Goal: Navigation & Orientation: Find specific page/section

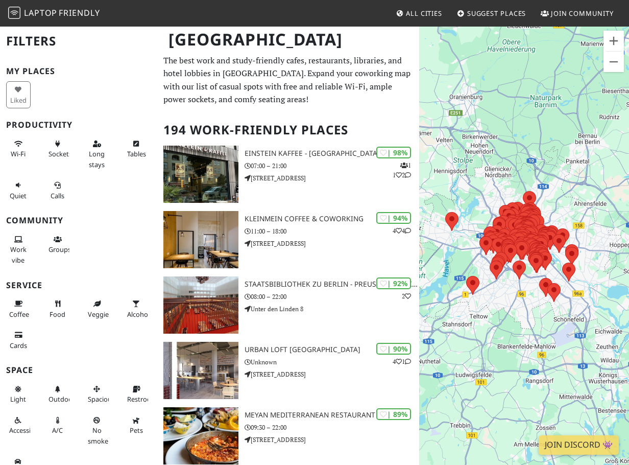
drag, startPoint x: 508, startPoint y: 184, endPoint x: 491, endPoint y: 176, distance: 19.4
click at [491, 176] on div at bounding box center [524, 258] width 210 height 465
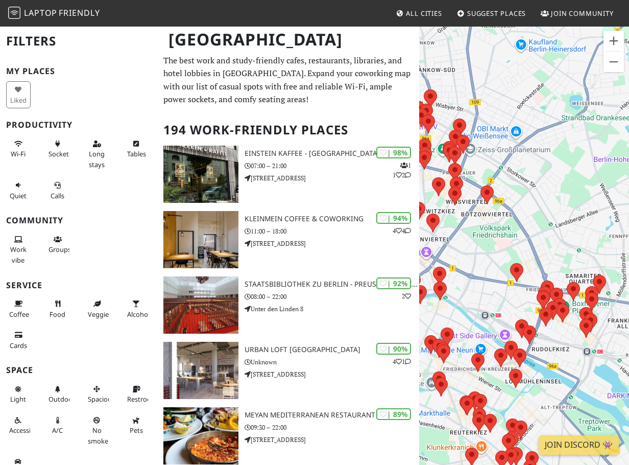
drag, startPoint x: 513, startPoint y: 231, endPoint x: 620, endPoint y: 177, distance: 120.3
click at [620, 177] on div at bounding box center [524, 258] width 210 height 465
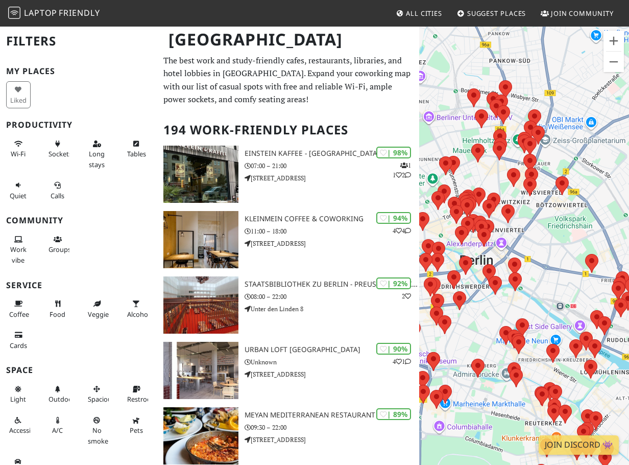
drag, startPoint x: 487, startPoint y: 188, endPoint x: 556, endPoint y: 186, distance: 69.5
click at [555, 186] on div "To navigate, press the arrow keys." at bounding box center [524, 258] width 210 height 465
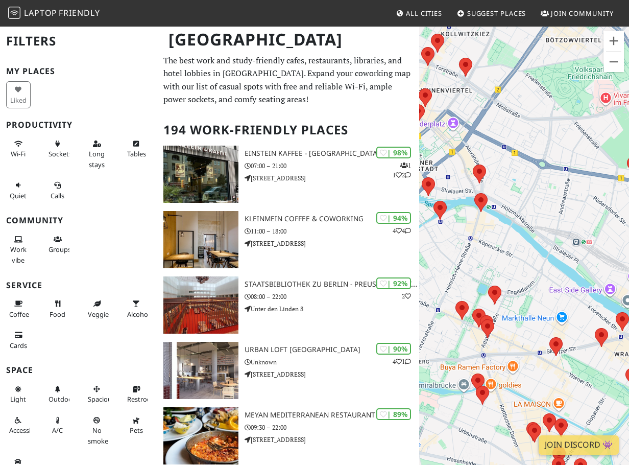
drag, startPoint x: 571, startPoint y: 245, endPoint x: 521, endPoint y: 86, distance: 166.0
click at [521, 86] on div at bounding box center [524, 258] width 210 height 465
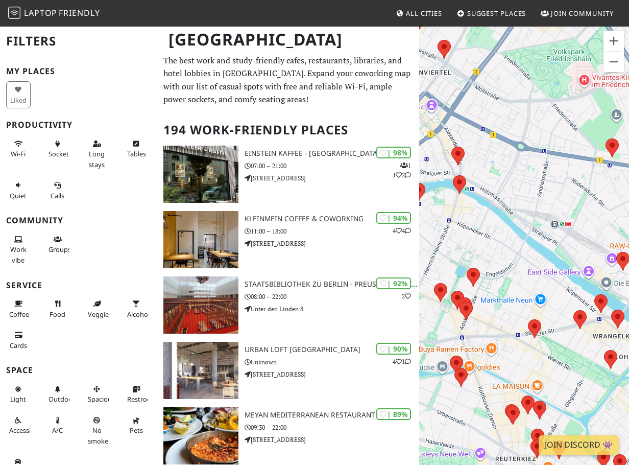
drag, startPoint x: 549, startPoint y: 170, endPoint x: 516, endPoint y: 155, distance: 36.6
click at [520, 155] on div at bounding box center [524, 258] width 210 height 465
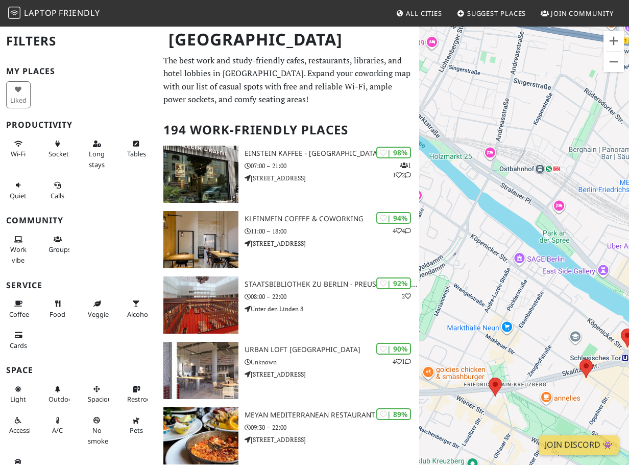
drag, startPoint x: 516, startPoint y: 182, endPoint x: 461, endPoint y: 103, distance: 96.2
click at [461, 104] on div at bounding box center [524, 258] width 210 height 465
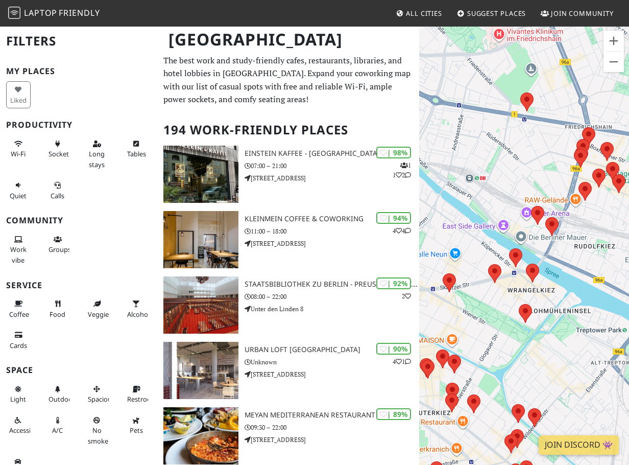
drag, startPoint x: 487, startPoint y: 165, endPoint x: 462, endPoint y: 184, distance: 31.0
click at [462, 184] on div at bounding box center [524, 258] width 210 height 465
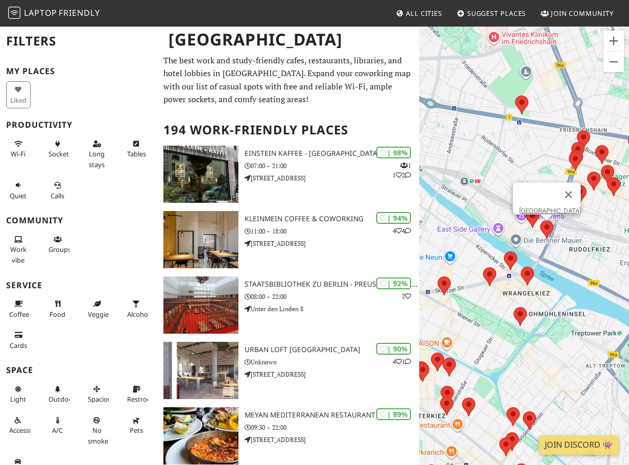
click at [540, 220] on area at bounding box center [540, 220] width 0 height 0
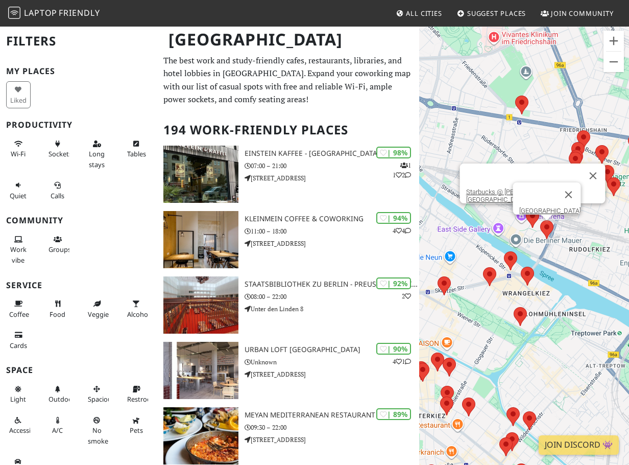
click at [526, 209] on area at bounding box center [526, 209] width 0 height 0
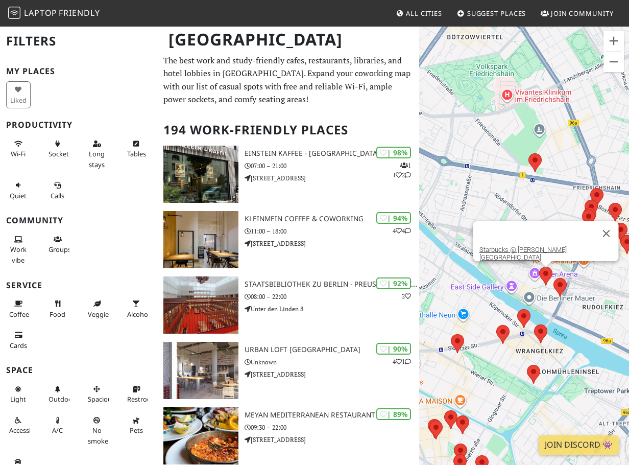
drag, startPoint x: 476, startPoint y: 137, endPoint x: 493, endPoint y: 197, distance: 62.1
click at [493, 197] on div "Starbucks @ [PERSON_NAME][GEOGRAPHIC_DATA]" at bounding box center [524, 258] width 210 height 465
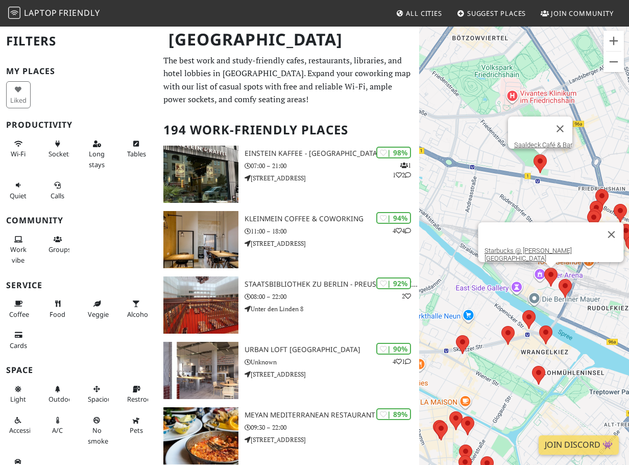
click at [534, 154] on area at bounding box center [534, 154] width 0 height 0
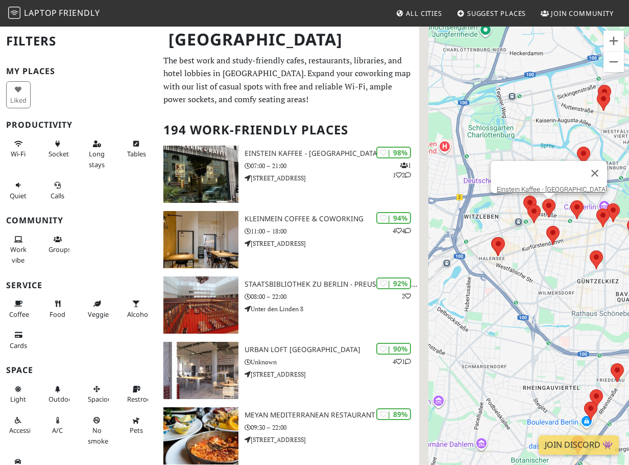
drag, startPoint x: 512, startPoint y: 220, endPoint x: 561, endPoint y: 204, distance: 51.5
click at [542, 199] on area at bounding box center [542, 199] width 0 height 0
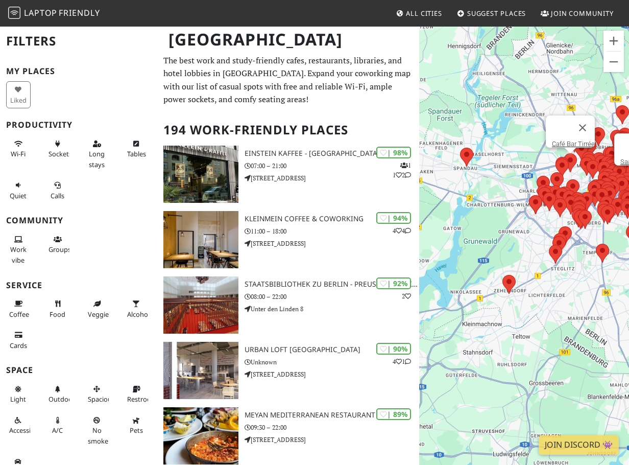
drag, startPoint x: 583, startPoint y: 161, endPoint x: 470, endPoint y: 141, distance: 114.6
click at [471, 141] on div "Saaldeck Café & Bar Café Bar Tirrée" at bounding box center [524, 258] width 210 height 465
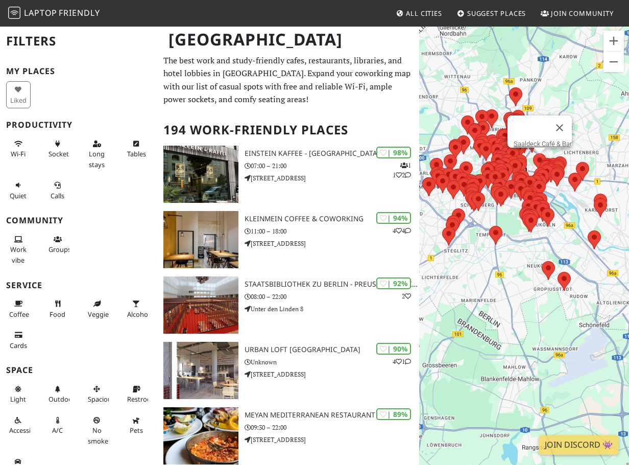
drag, startPoint x: 554, startPoint y: 210, endPoint x: 501, endPoint y: 214, distance: 52.3
click at [509, 260] on div at bounding box center [614, 260] width 210 height 0
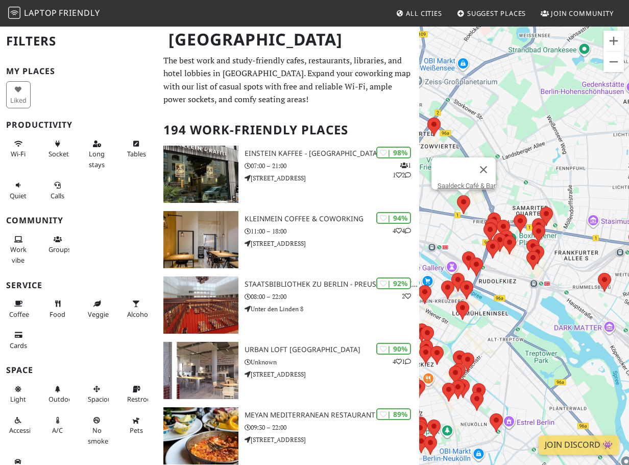
drag, startPoint x: 519, startPoint y: 163, endPoint x: 518, endPoint y: 229, distance: 65.9
click at [518, 230] on div at bounding box center [520, 223] width 13 height 19
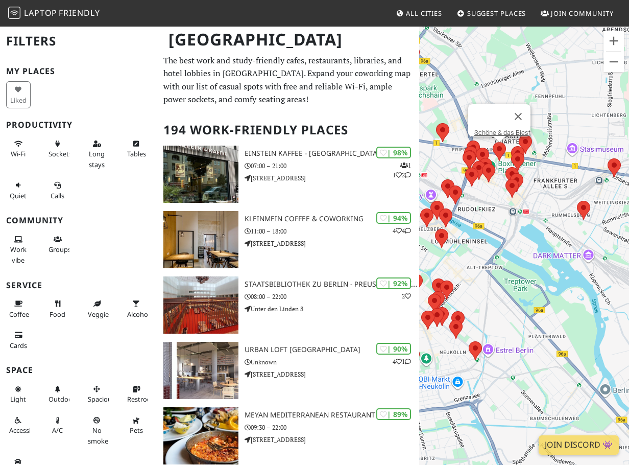
drag, startPoint x: 518, startPoint y: 229, endPoint x: 493, endPoint y: 154, distance: 79.6
click at [493, 154] on img at bounding box center [499, 151] width 13 height 19
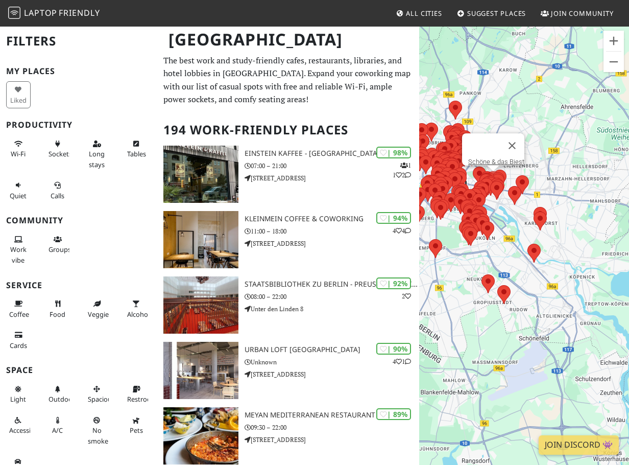
drag, startPoint x: 491, startPoint y: 175, endPoint x: 491, endPoint y: 213, distance: 38.3
click at [491, 213] on div "Schöne & das Biest" at bounding box center [524, 258] width 210 height 465
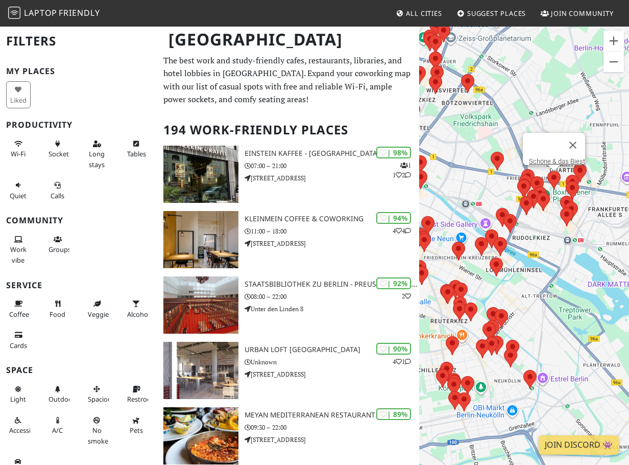
drag, startPoint x: 481, startPoint y: 203, endPoint x: 534, endPoint y: 264, distance: 81.1
click at [535, 264] on div "Schöne & das Biest" at bounding box center [524, 258] width 210 height 465
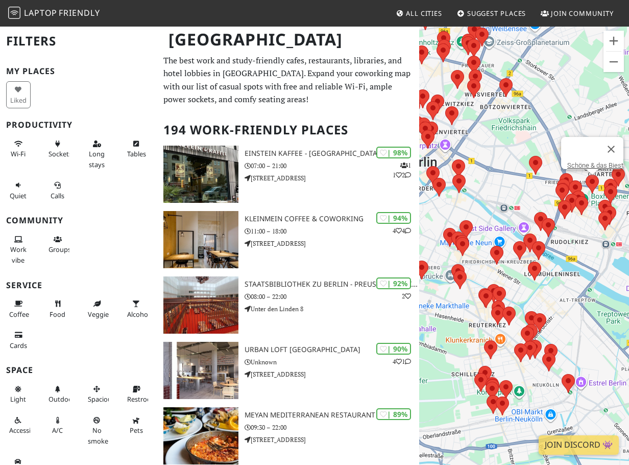
drag, startPoint x: 522, startPoint y: 246, endPoint x: 563, endPoint y: 249, distance: 41.0
click at [563, 249] on div "Schöne & das Biest" at bounding box center [524, 258] width 210 height 465
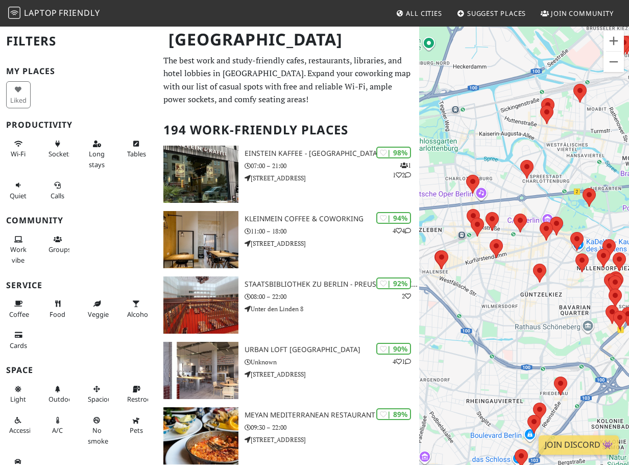
drag, startPoint x: 560, startPoint y: 254, endPoint x: 445, endPoint y: 251, distance: 114.9
click at [446, 251] on div "Schöne & das Biest" at bounding box center [524, 258] width 210 height 465
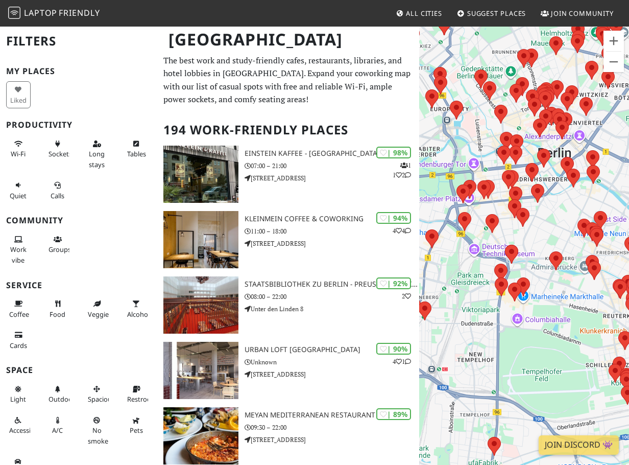
drag, startPoint x: 547, startPoint y: 247, endPoint x: 428, endPoint y: 247, distance: 119.0
click at [430, 247] on div "Schöne & das Biest" at bounding box center [524, 258] width 210 height 465
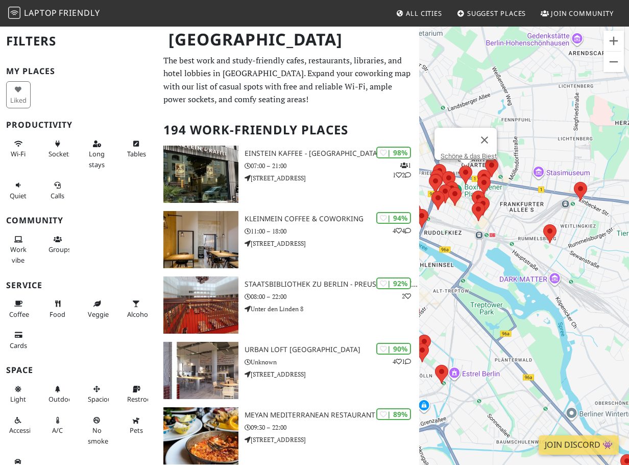
drag, startPoint x: 515, startPoint y: 236, endPoint x: 452, endPoint y: 236, distance: 62.8
click at [454, 236] on div "Schöne & das Biest" at bounding box center [524, 258] width 210 height 465
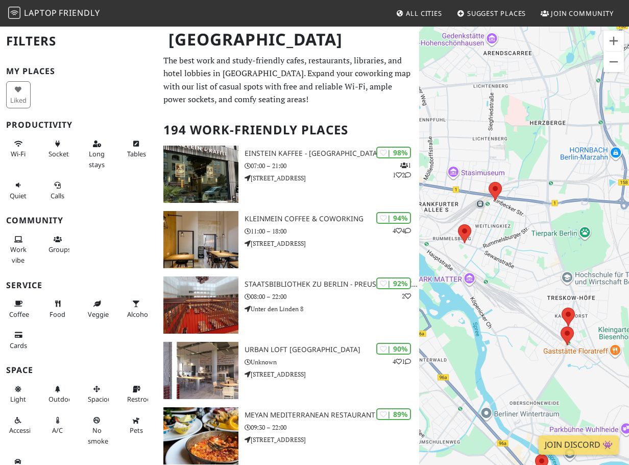
drag, startPoint x: 448, startPoint y: 239, endPoint x: 493, endPoint y: 240, distance: 44.4
click at [492, 240] on div "Schöne & das Biest" at bounding box center [524, 258] width 210 height 465
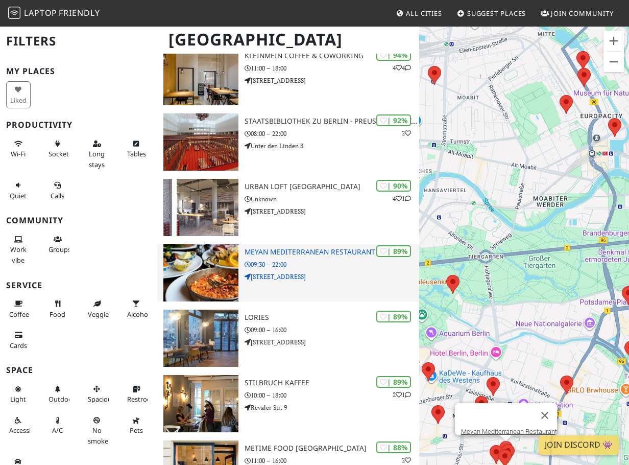
scroll to position [165, 0]
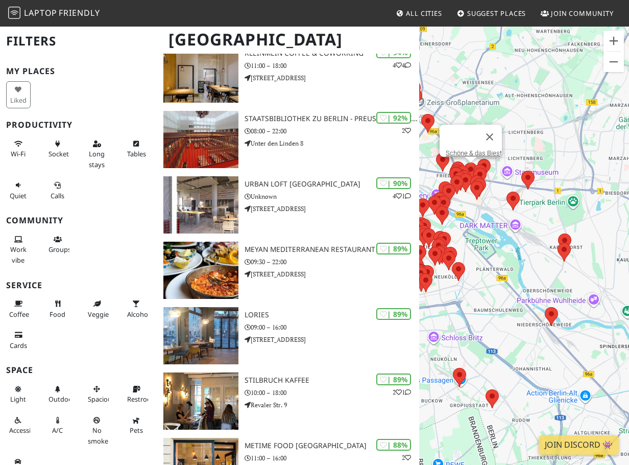
drag, startPoint x: 498, startPoint y: 273, endPoint x: 532, endPoint y: 270, distance: 34.3
click at [532, 270] on div "Schöne & das Biest" at bounding box center [524, 258] width 210 height 465
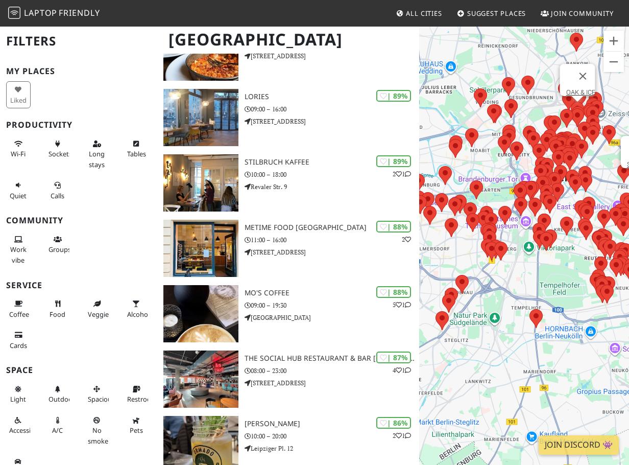
scroll to position [0, 0]
